Goal: Task Accomplishment & Management: Complete application form

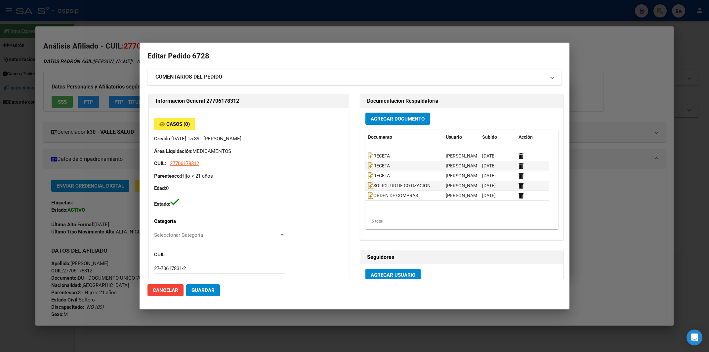
scroll to position [248, 0]
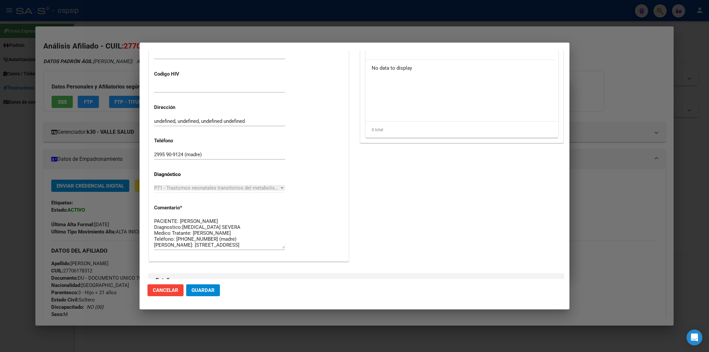
click at [159, 295] on button "Cancelar" at bounding box center [165, 291] width 36 height 12
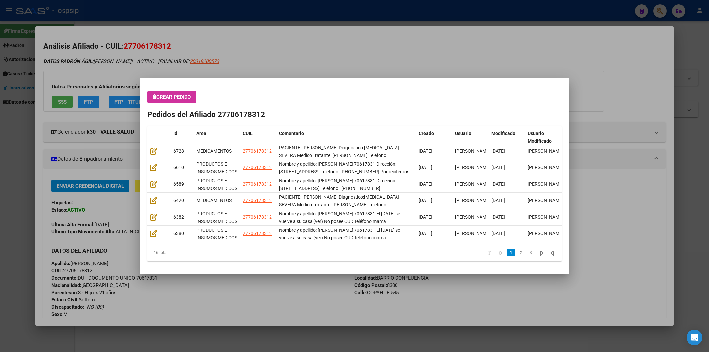
click at [380, 49] on div at bounding box center [354, 176] width 709 height 352
click at [380, 45] on h2 "Análisis Afiliado - CUIL: 27706178312" at bounding box center [354, 46] width 622 height 11
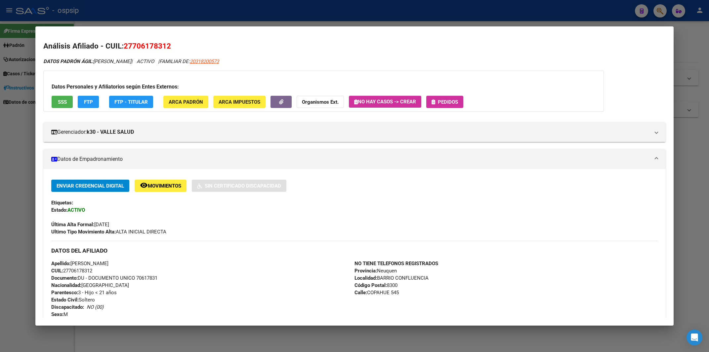
click at [380, 43] on h2 "Análisis Afiliado - CUIL: 27706178312" at bounding box center [354, 46] width 622 height 11
click at [382, 15] on div at bounding box center [354, 176] width 709 height 352
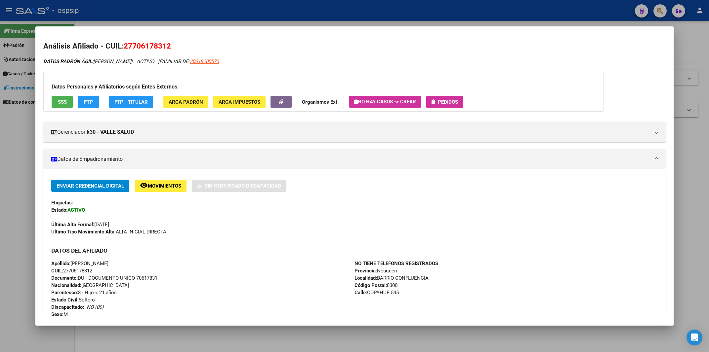
click at [382, 15] on div at bounding box center [354, 176] width 709 height 352
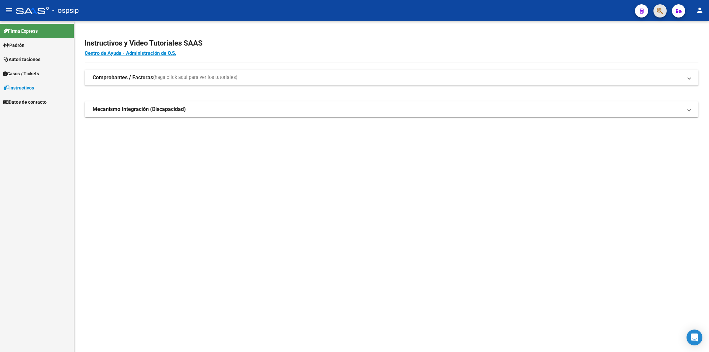
click at [664, 13] on button "button" at bounding box center [659, 10] width 13 height 13
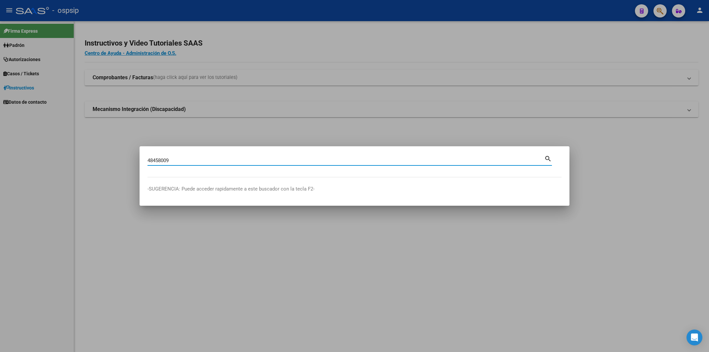
type input "48458009"
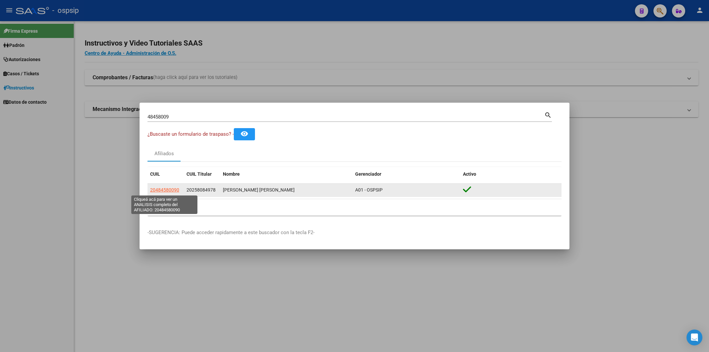
click at [170, 189] on span "20484580090" at bounding box center [164, 189] width 29 height 5
type textarea "20484580090"
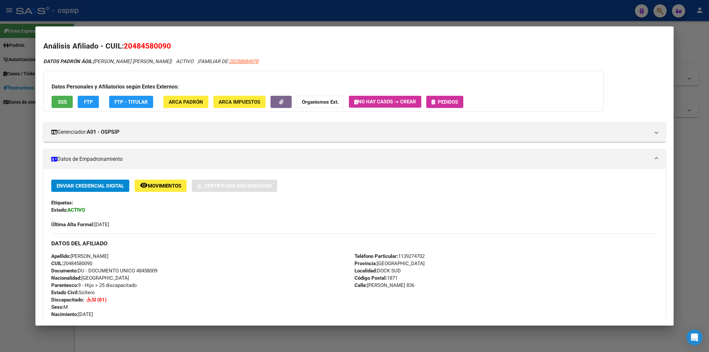
click at [437, 100] on span "Pedidos" at bounding box center [444, 102] width 26 height 6
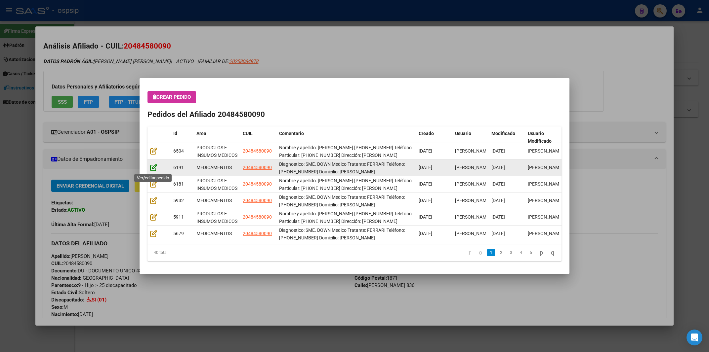
click at [152, 168] on icon at bounding box center [153, 167] width 7 height 7
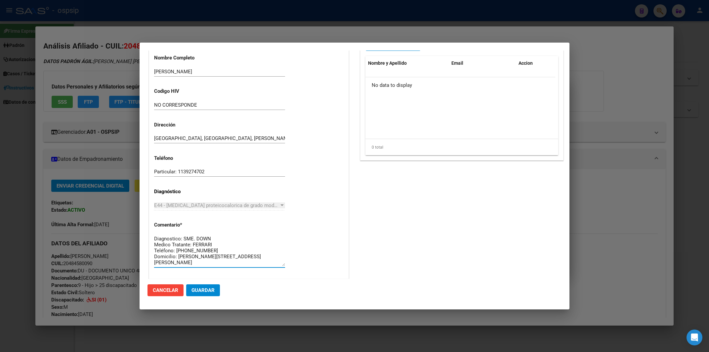
scroll to position [12, 0]
drag, startPoint x: 155, startPoint y: 240, endPoint x: 279, endPoint y: 272, distance: 128.0
click at [279, 266] on textarea "Diagnostico: SME. DOWN Medico Tratante: FERRARI Teléfono: [PHONE_NUMBER] Domici…" at bounding box center [219, 250] width 131 height 31
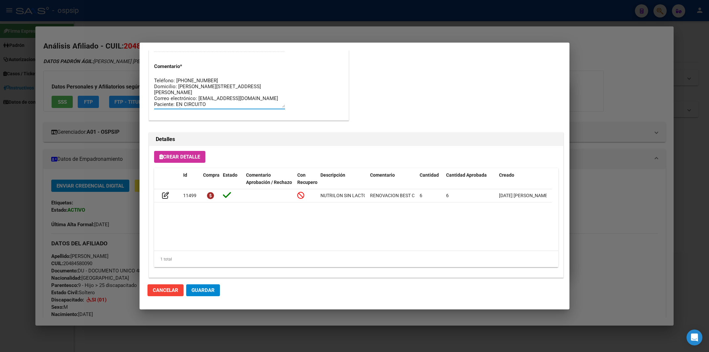
scroll to position [664, 0]
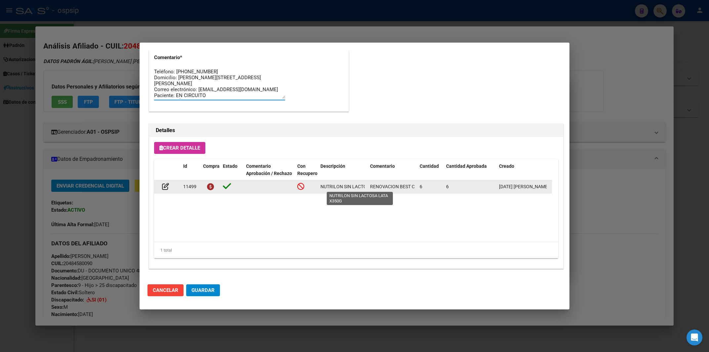
click at [347, 183] on div "NUTRILON SIN LACTOSA LATA X350G" at bounding box center [342, 187] width 44 height 8
click at [346, 184] on span "NUTRILON SIN LACTOSA LATA X350G" at bounding box center [359, 186] width 79 height 5
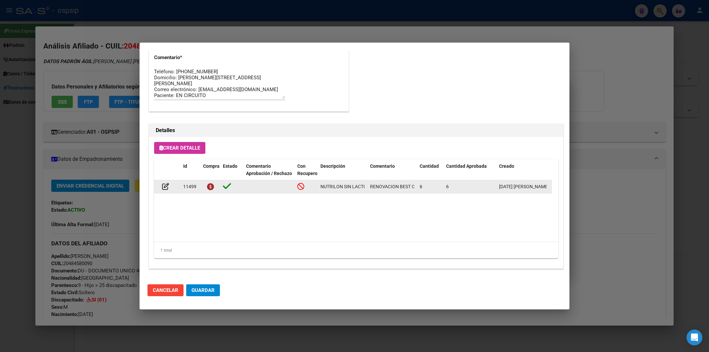
click at [346, 184] on span "NUTRILON SIN LACTOSA LATA X350G" at bounding box center [359, 186] width 79 height 5
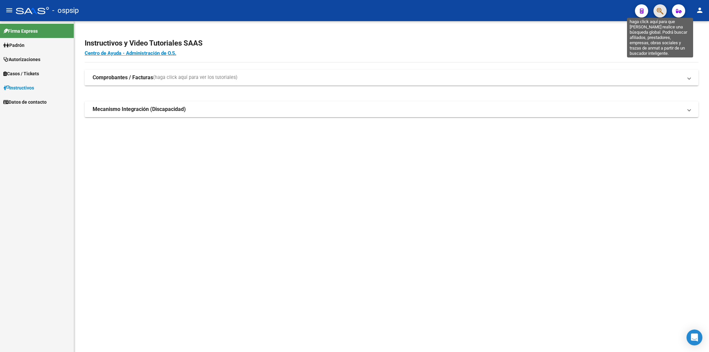
click at [658, 12] on icon "button" at bounding box center [660, 11] width 7 height 8
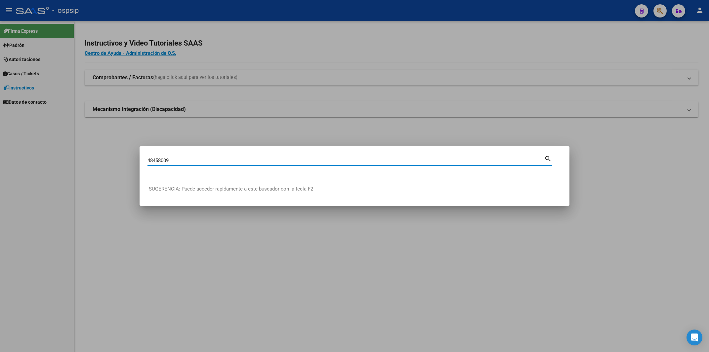
type input "48458009"
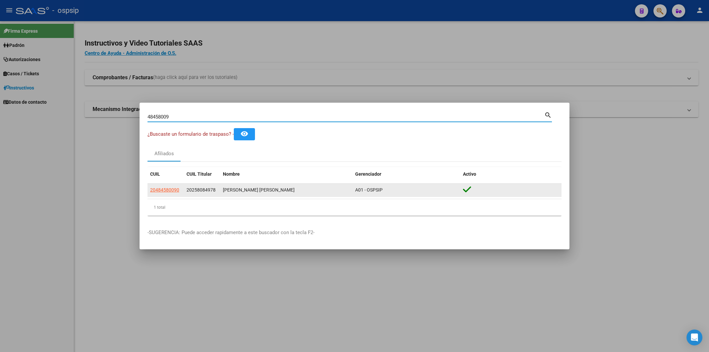
click at [159, 188] on span "20484580090" at bounding box center [164, 189] width 29 height 5
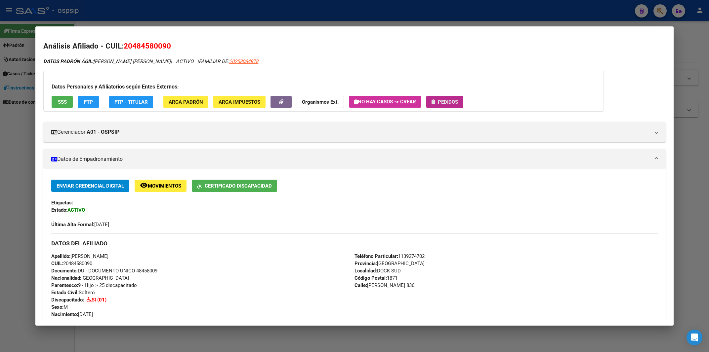
click at [455, 100] on span "Pedidos" at bounding box center [448, 102] width 20 height 6
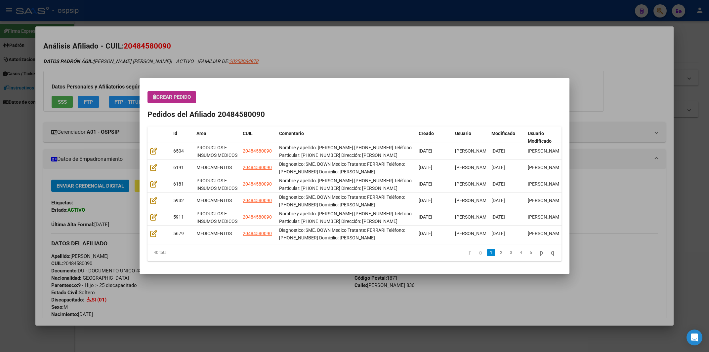
click at [166, 101] on button "Crear Pedido" at bounding box center [171, 97] width 49 height 12
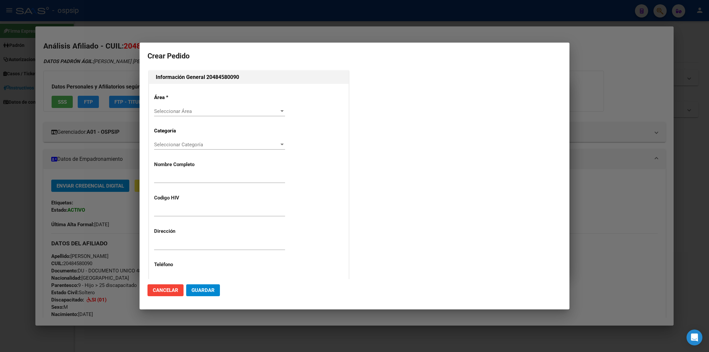
type input "[PERSON_NAME]"
type input "NO CORRESPONDE"
type input "Buenos Aires, DOCK SUD, RICARDO GUTIERREZ 836"
type input "Particular: 1139274702"
type input "[GEOGRAPHIC_DATA], [GEOGRAPHIC_DATA], [PERSON_NAME] 836"
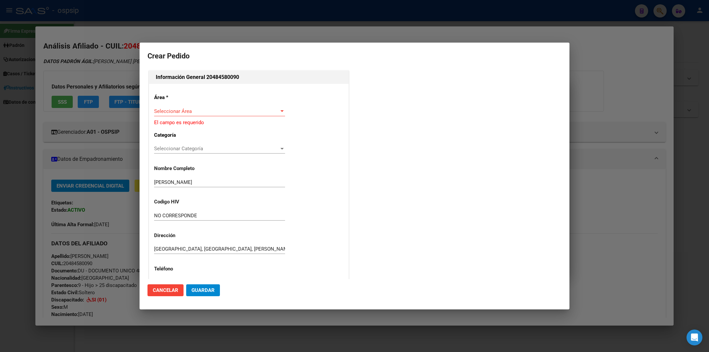
drag, startPoint x: 166, startPoint y: 106, endPoint x: 164, endPoint y: 109, distance: 3.9
click at [165, 106] on div "Área * Seleccionar Área Seleccionar Área El campo es requerido Categoría Selecc…" at bounding box center [248, 237] width 199 height 306
click at [159, 112] on span "Seleccionar Área" at bounding box center [216, 111] width 125 height 6
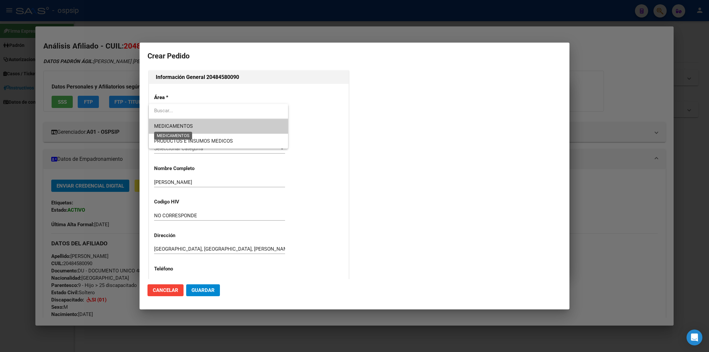
click at [184, 126] on span "MEDICAMENTOS" at bounding box center [173, 126] width 39 height 6
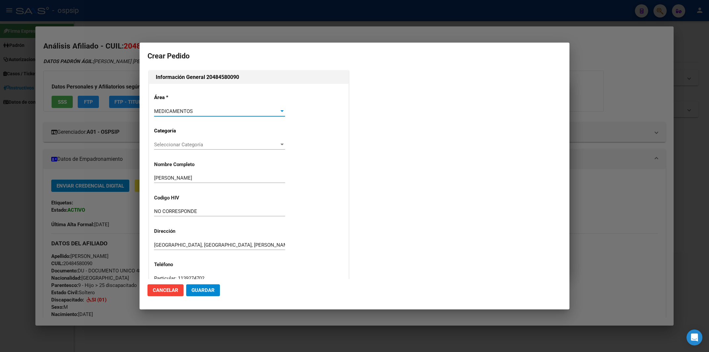
scroll to position [106, 0]
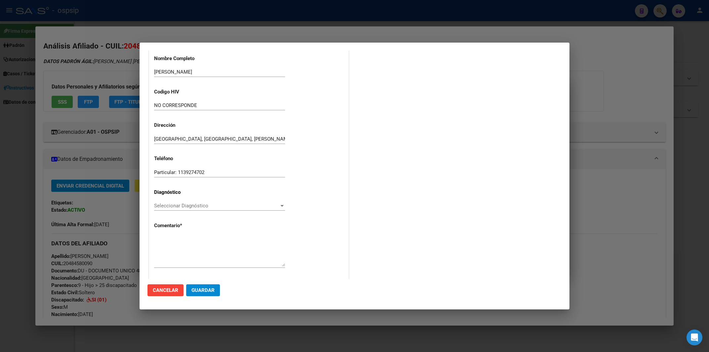
click at [160, 233] on div "Área * MEDICAMENTOS Seleccionar Área Categoría Seleccionar Categoría Selecciona…" at bounding box center [248, 128] width 199 height 301
click at [160, 238] on textarea at bounding box center [219, 251] width 131 height 31
paste textarea "Diagnostico: SME. DOWN Medico Tratante: FERRARI Teléfono: [PHONE_NUMBER] Domici…"
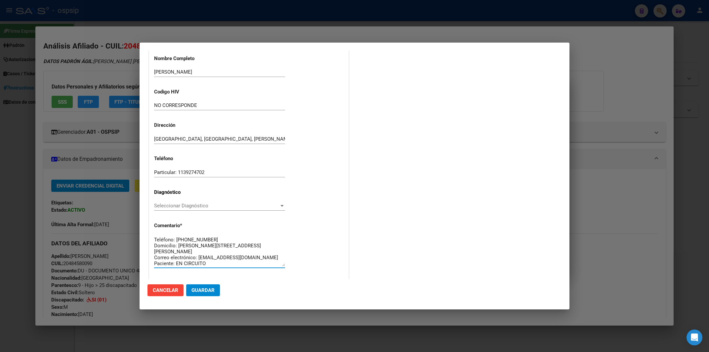
type textarea "Diagnostico: SME. DOWN Medico Tratante: FERRARI Teléfono: [PHONE_NUMBER] Domici…"
click at [178, 199] on div "Área * MEDICAMENTOS Seleccionar Área Categoría Seleccionar Categoría Selecciona…" at bounding box center [248, 128] width 199 height 301
click at [178, 205] on span "Seleccionar Diagnóstico" at bounding box center [216, 206] width 125 height 6
type input "E44"
click at [203, 296] on button "Guardar" at bounding box center [203, 291] width 34 height 12
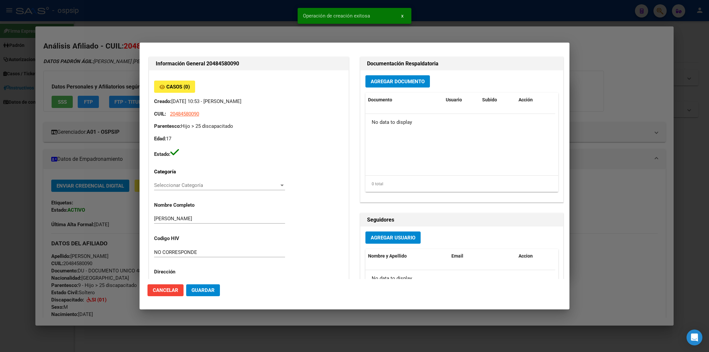
scroll to position [0, 0]
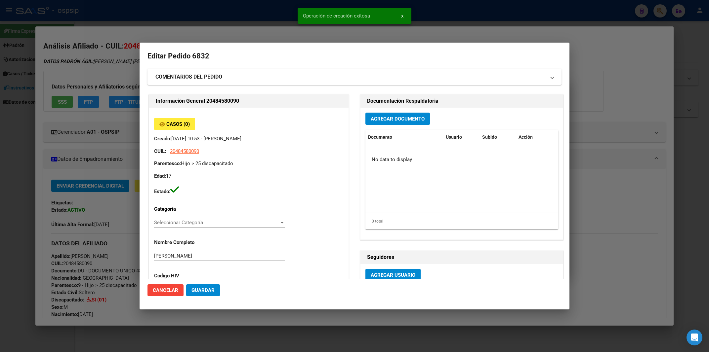
click at [379, 121] on span "Agregar Documento" at bounding box center [398, 119] width 54 height 6
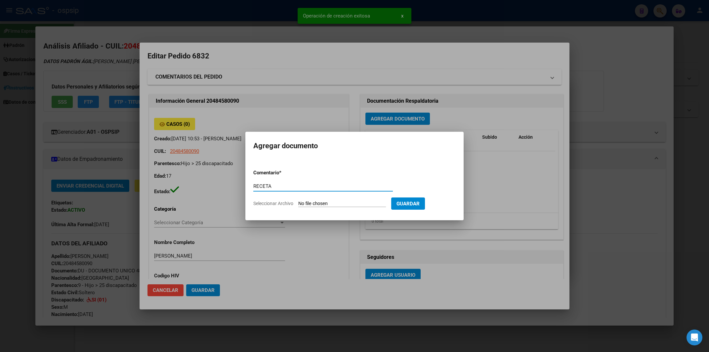
type input "RECETA"
click at [310, 202] on input "Seleccionar Archivo" at bounding box center [342, 204] width 88 height 6
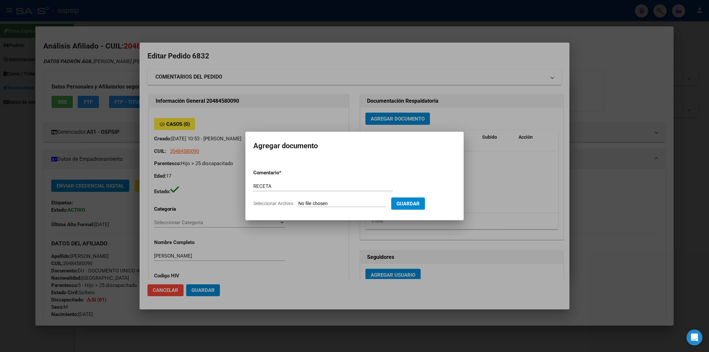
type input "C:\fakepath\receta.pdf"
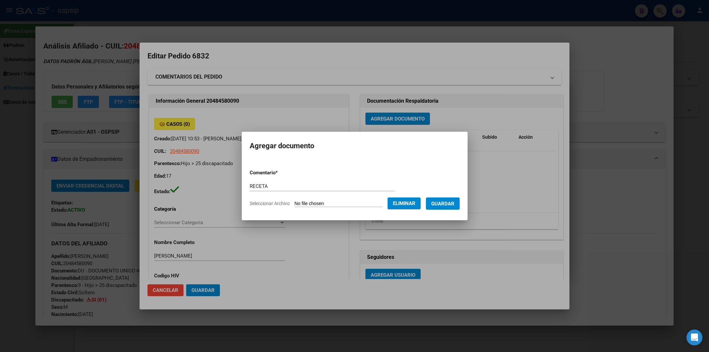
click at [438, 201] on span "Guardar" at bounding box center [442, 204] width 23 height 6
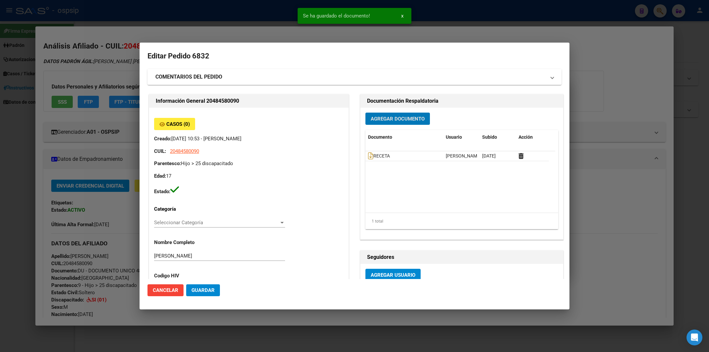
click at [399, 122] on span "Agregar Documento" at bounding box center [398, 119] width 54 height 6
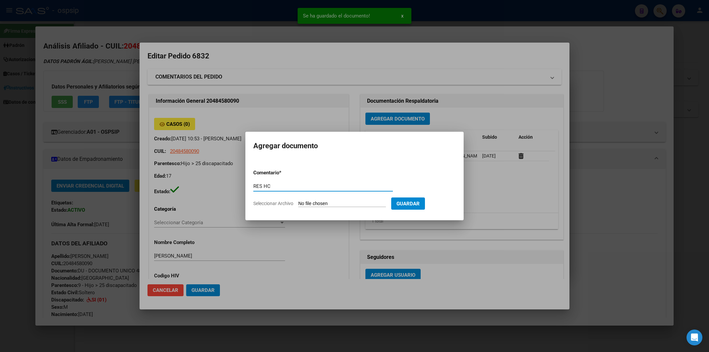
type input "RES HC"
click at [314, 204] on input "Seleccionar Archivo" at bounding box center [342, 204] width 88 height 6
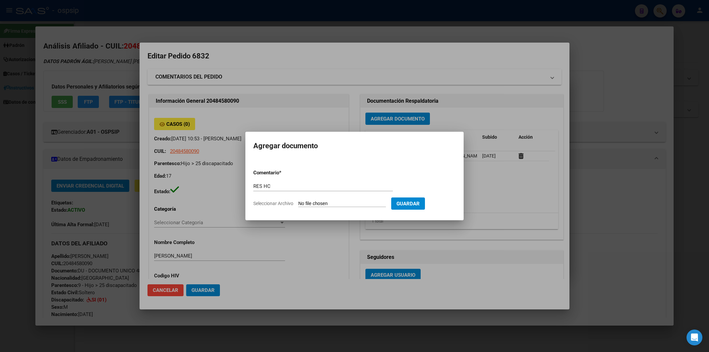
type input "C:\fakepath\RES HC.pdf"
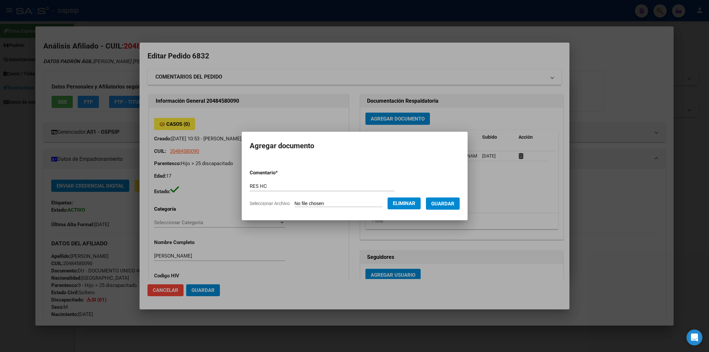
click at [438, 204] on span "Guardar" at bounding box center [442, 204] width 23 height 6
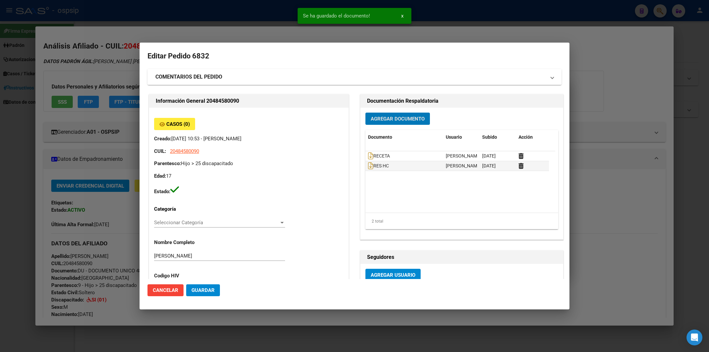
click at [214, 83] on mat-expansion-panel-header "COMENTARIOS DEL PEDIDO" at bounding box center [354, 77] width 414 height 16
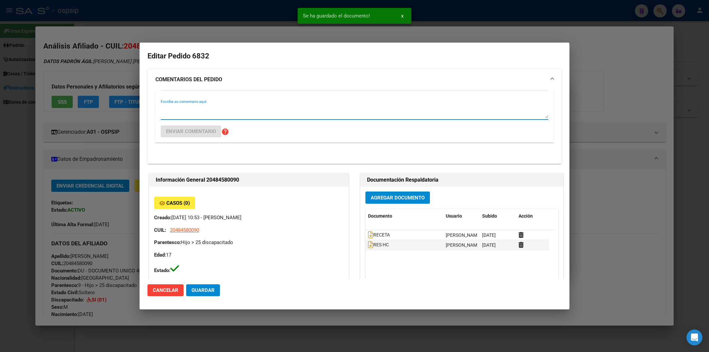
click at [193, 111] on textarea "Escriba su comentario aquí." at bounding box center [354, 111] width 387 height 13
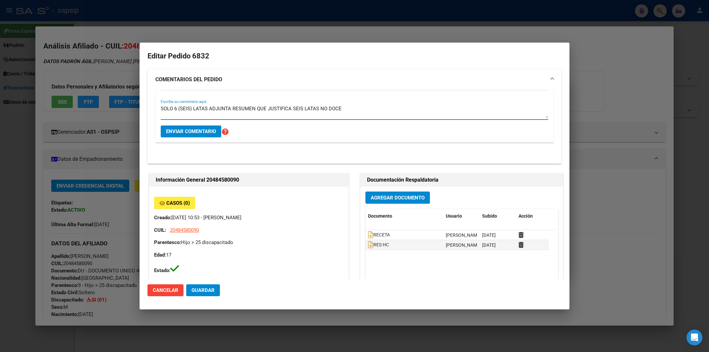
type textarea "SOLO 6 (SEIS) LATAS ADJUNTA RESUMEN QUE JUSTIFICA SEIS LATAS NO DOCE"
click at [192, 135] on button "Enviar comentario" at bounding box center [191, 132] width 60 height 12
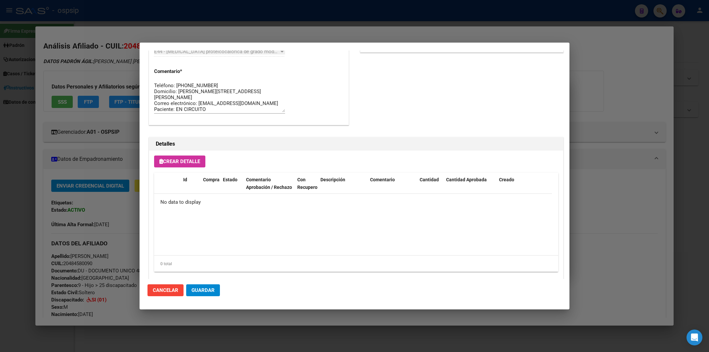
scroll to position [491, 0]
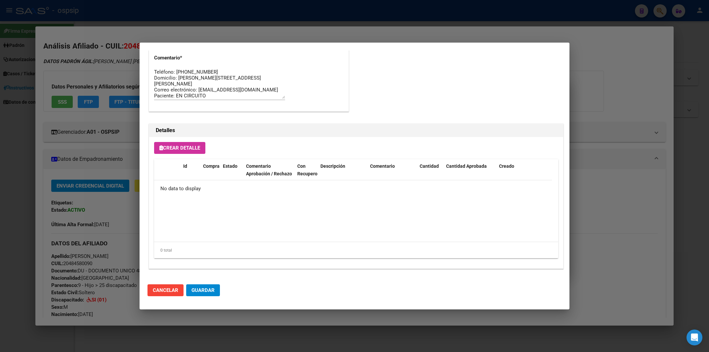
click at [176, 152] on button "Crear Detalle" at bounding box center [179, 148] width 51 height 12
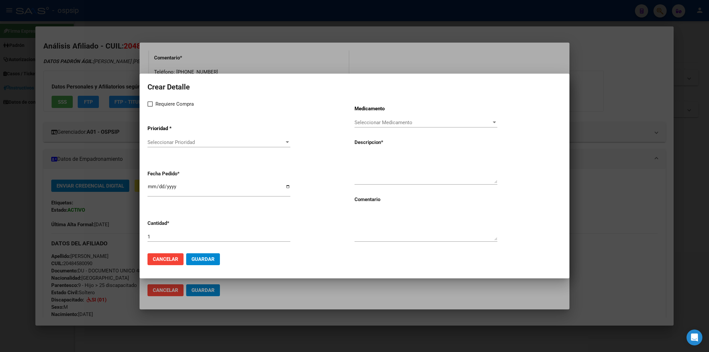
click at [152, 102] on span at bounding box center [149, 103] width 5 height 5
click at [150, 107] on input "Requiere Compra" at bounding box center [150, 107] width 0 height 0
checkbox input "true"
click at [388, 148] on div "Medicamento Seleccionar Medicamento Seleccionar Medicamento Descripcion * Comen…" at bounding box center [457, 174] width 207 height 148
click at [378, 156] on textarea at bounding box center [425, 167] width 143 height 31
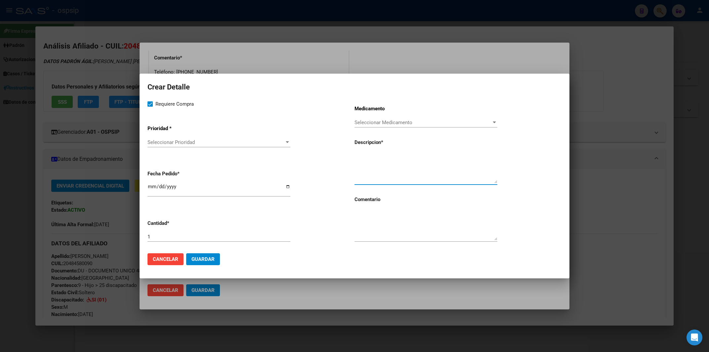
paste textarea "NUTRILON SIN LACTOSA LATA X350G"
click at [356, 156] on textarea "NUTRILON SIN LACTOSA LATA X350G" at bounding box center [425, 167] width 143 height 31
type textarea "NUTRILON SIN LACTOSA LATA X350G"
click at [184, 137] on app-drop-down-list "Prioridad * Seleccionar Prioridad Seleccionar Prioridad" at bounding box center [250, 136] width 207 height 33
click at [184, 141] on span "Seleccionar Prioridad" at bounding box center [215, 142] width 137 height 6
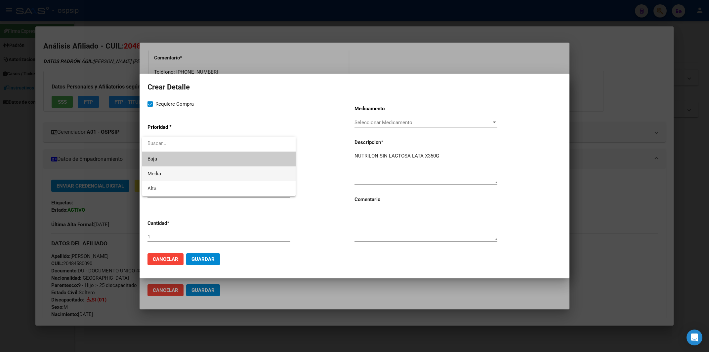
click at [170, 169] on span "Media" at bounding box center [218, 174] width 143 height 15
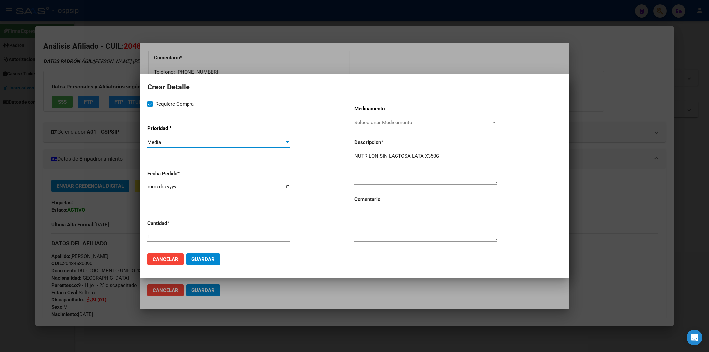
click at [151, 190] on input "2025-08-14" at bounding box center [218, 189] width 143 height 11
type input "2025-08-01"
click at [152, 241] on div "1" at bounding box center [218, 237] width 143 height 10
type input "12"
click at [152, 192] on input "2025-08-01" at bounding box center [218, 189] width 143 height 11
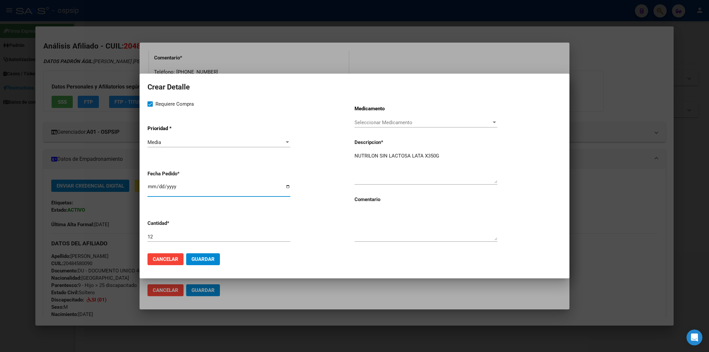
type input "2025-08-06"
click at [359, 226] on textarea at bounding box center [425, 225] width 143 height 31
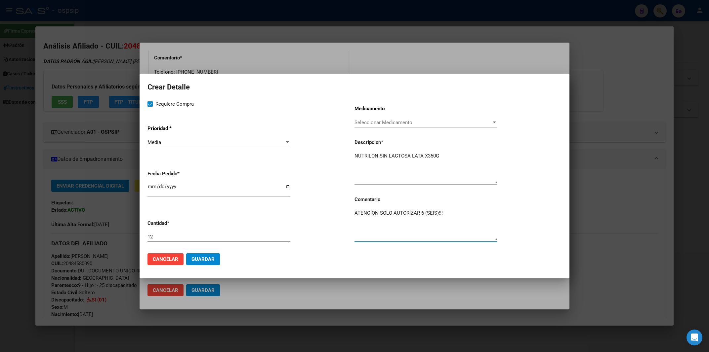
click at [363, 217] on textarea "ATENCION SOLO AUTORIZAR 6 (SEIS)!!!" at bounding box center [425, 225] width 143 height 31
click at [368, 212] on textarea "ATENCION SOLO AUTORIZAR 6 (SEIS)!!!" at bounding box center [425, 225] width 143 height 31
type textarea "ATENCIÓN SOLO AUTORIZAR 6 (SEIS)!!!"
click at [210, 261] on span "Guardar" at bounding box center [202, 260] width 23 height 6
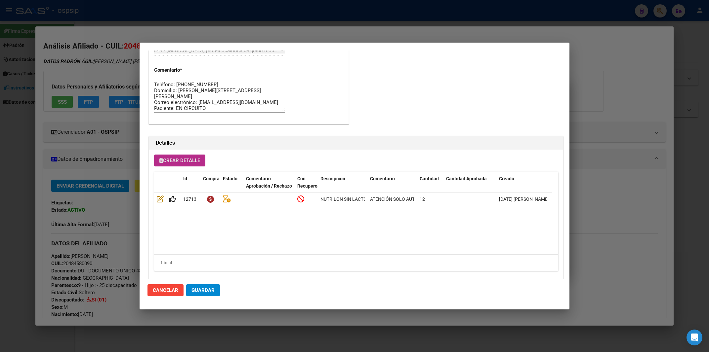
scroll to position [504, 0]
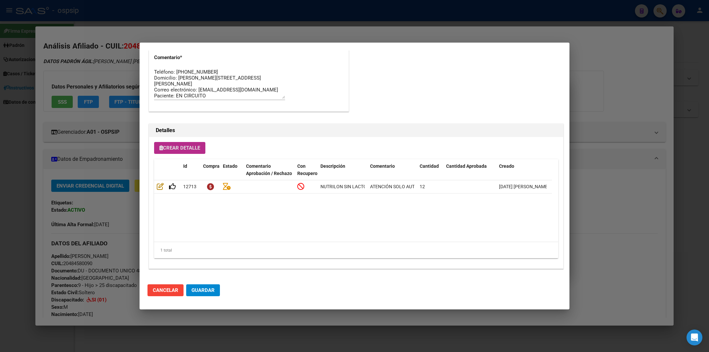
click at [207, 290] on span "Guardar" at bounding box center [202, 291] width 23 height 6
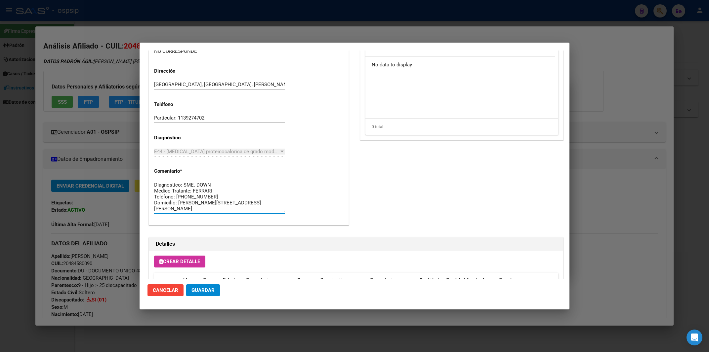
scroll to position [12, 0]
drag, startPoint x: 155, startPoint y: 186, endPoint x: 280, endPoint y: 217, distance: 128.4
click at [280, 213] on textarea "Diagnostico: SME. DOWN Medico Tratante: FERRARI Teléfono: [PHONE_NUMBER] Domici…" at bounding box center [219, 196] width 131 height 31
